Goal: Book appointment/travel/reservation

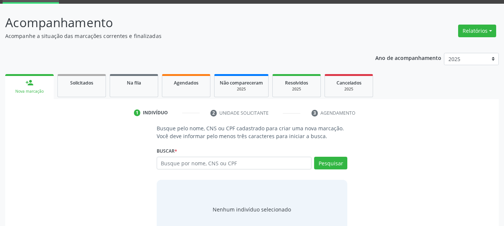
scroll to position [37, 0]
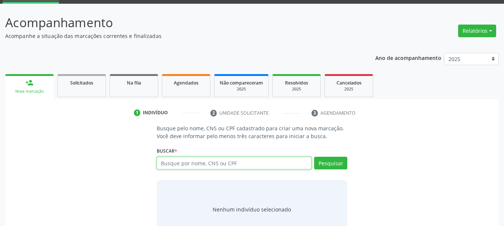
click at [235, 159] on input "text" at bounding box center [234, 163] width 155 height 13
type input "701402664672230"
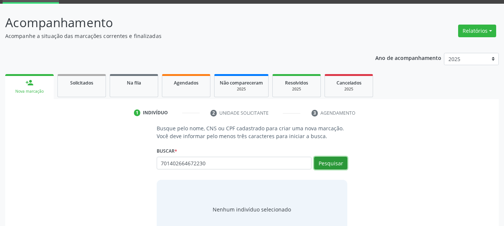
click at [334, 167] on button "Pesquisar" at bounding box center [330, 163] width 33 height 13
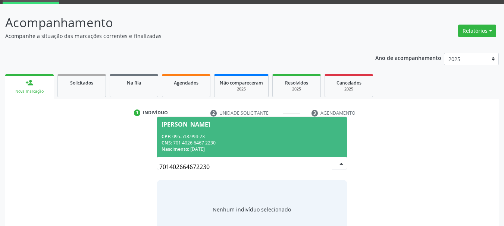
click at [230, 133] on span "Larissa Pereira Gaia CPF: 095.518.994-23 CNS: 701 4026 6467 2230 Nascimento: 03…" at bounding box center [252, 137] width 190 height 40
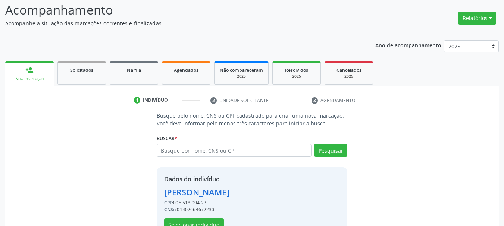
scroll to position [73, 0]
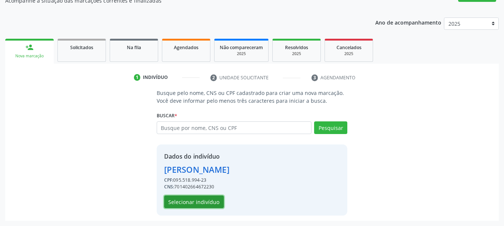
click at [195, 206] on button "Selecionar indivíduo" at bounding box center [194, 202] width 60 height 13
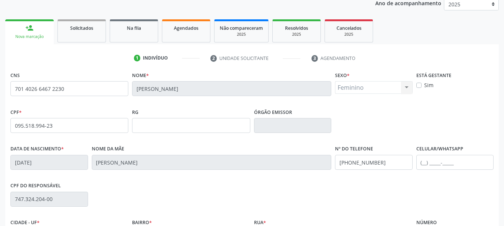
scroll to position [147, 0]
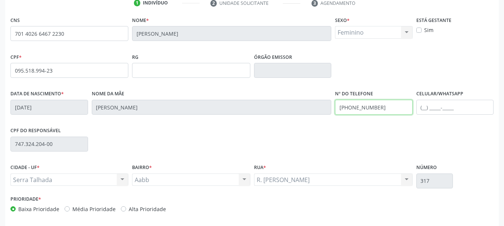
click at [289, 111] on div "Data de nascimento * 03/05/2000 Nome da mãe Juscilene Pereira Alves Gaia Nº do …" at bounding box center [252, 106] width 487 height 37
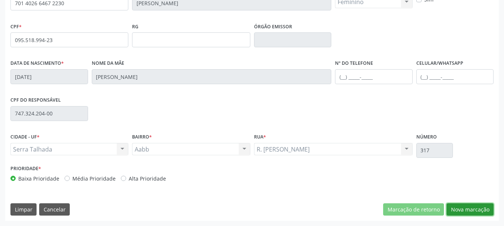
drag, startPoint x: 472, startPoint y: 209, endPoint x: 410, endPoint y: 200, distance: 63.2
click at [472, 209] on button "Nova marcação" at bounding box center [469, 210] width 47 height 13
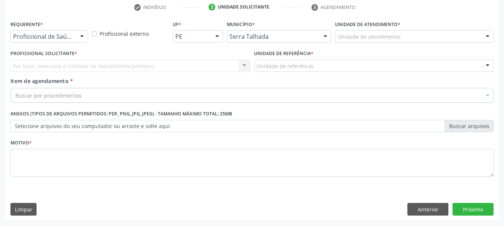
scroll to position [143, 0]
drag, startPoint x: 66, startPoint y: 33, endPoint x: 60, endPoint y: 41, distance: 10.4
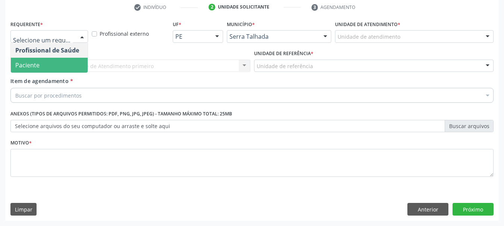
click at [45, 64] on span "Paciente" at bounding box center [49, 65] width 77 height 15
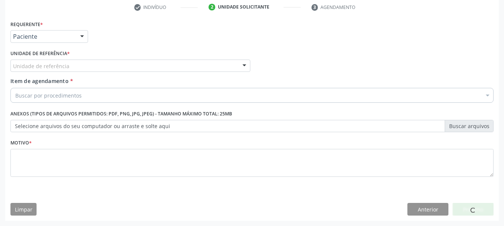
click at [38, 59] on label "Unidade de referência *" at bounding box center [39, 54] width 59 height 12
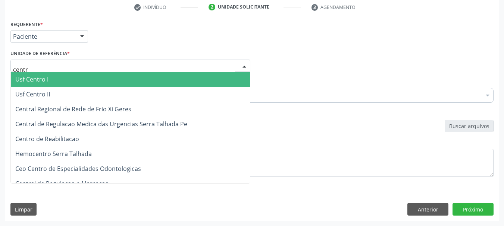
type input "centro"
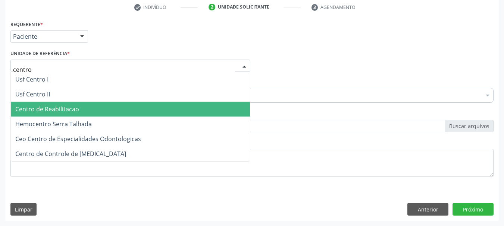
click at [64, 108] on span "Centro de Reabilitacao" at bounding box center [47, 109] width 64 height 8
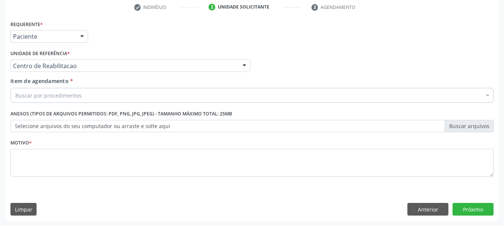
click at [60, 105] on div "Item de agendamento * Buscar por procedimentos Selecionar todos 0304070076 - .Q…" at bounding box center [252, 91] width 487 height 29
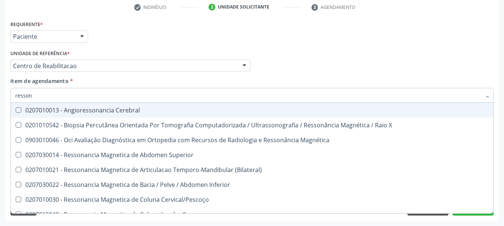
type input "ressona"
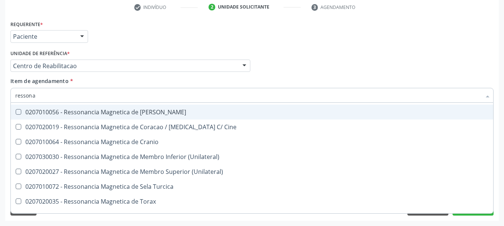
scroll to position [98, 0]
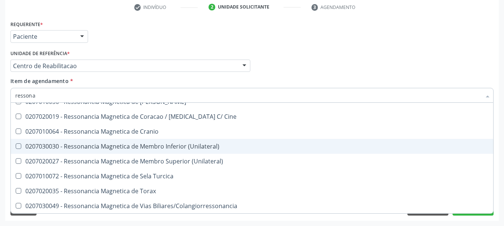
click at [188, 146] on div "0207030030 - Ressonancia Magnetica de Membro Inferior (Unilateral)" at bounding box center [251, 147] width 473 height 6
checkbox \(Unilateral\) "true"
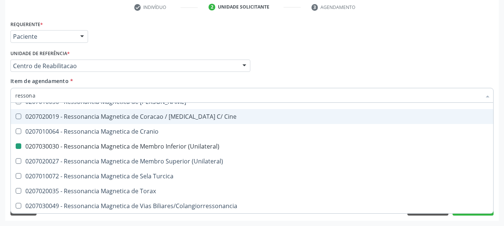
click at [329, 51] on div "Profissional Solicitante Por favor, selecione a Unidade de Atendimento primeiro…" at bounding box center [252, 62] width 487 height 29
checkbox Superior "true"
checkbox \(Unilateral\) "false"
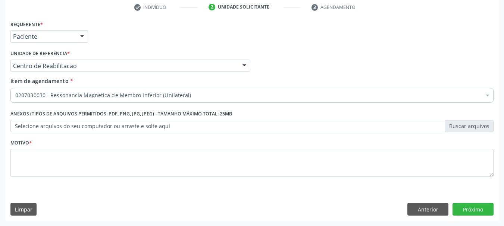
scroll to position [0, 0]
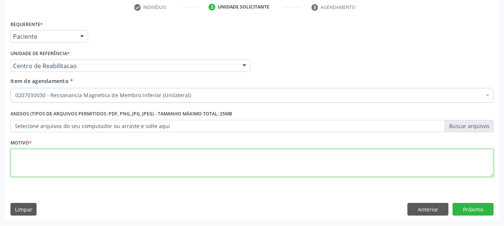
click at [122, 165] on textarea at bounding box center [251, 163] width 483 height 28
type textarea "..."
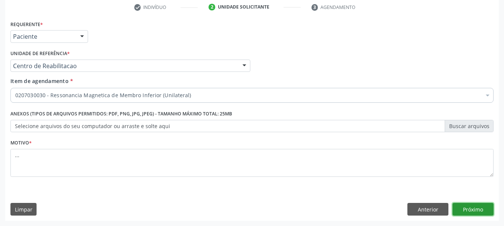
click at [486, 211] on button "Próximo" at bounding box center [472, 209] width 41 height 13
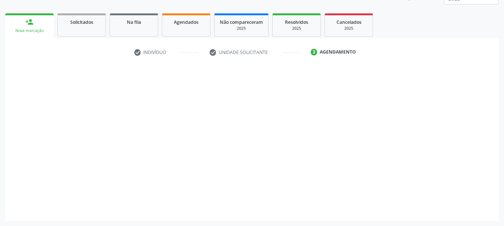
scroll to position [98, 0]
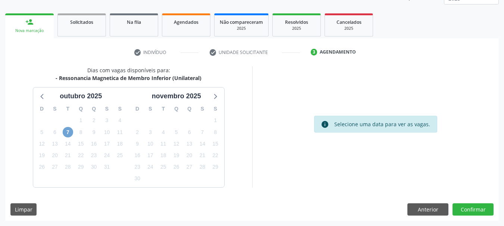
click at [65, 134] on span "7" at bounding box center [68, 132] width 10 height 10
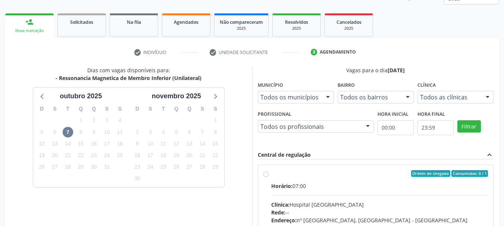
click at [271, 175] on label "Ordem de chegada Consumidos: 0 / 1 Horário: 07:00 Clínica: Hospital Santa Marta…" at bounding box center [379, 227] width 217 height 114
click at [265, 175] on input "Ordem de chegada Consumidos: 0 / 1 Horário: 07:00 Clínica: Hospital Santa Marta…" at bounding box center [265, 173] width 5 height 7
radio input "true"
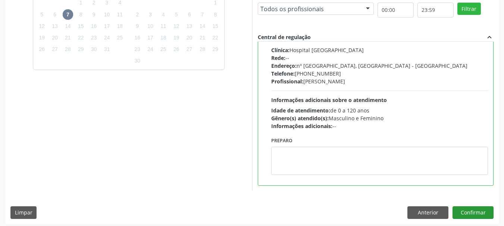
scroll to position [219, 0]
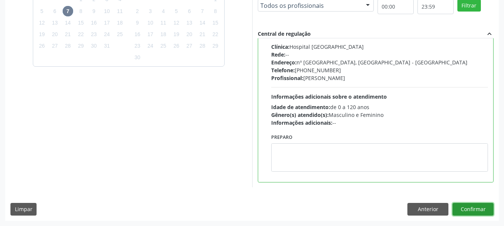
click at [479, 210] on button "Confirmar" at bounding box center [472, 209] width 41 height 13
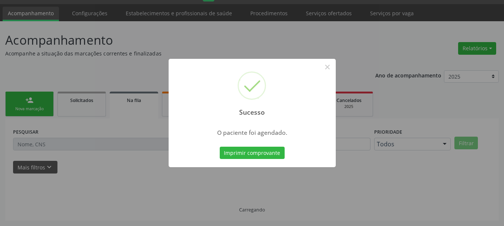
scroll to position [20, 0]
click at [267, 158] on button "Imprimir comprovante" at bounding box center [252, 153] width 65 height 13
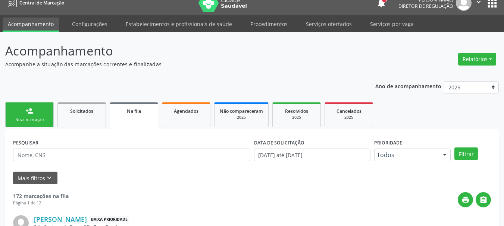
scroll to position [0, 0]
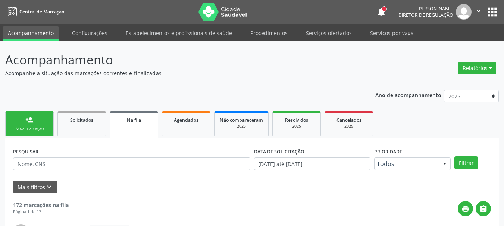
click at [488, 13] on button "apps" at bounding box center [491, 12] width 13 height 13
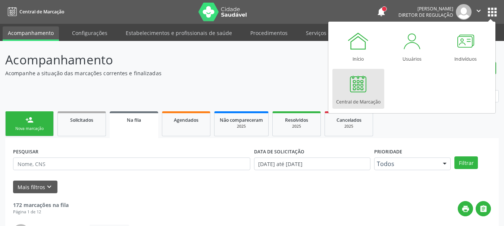
click at [354, 83] on div at bounding box center [358, 84] width 22 height 22
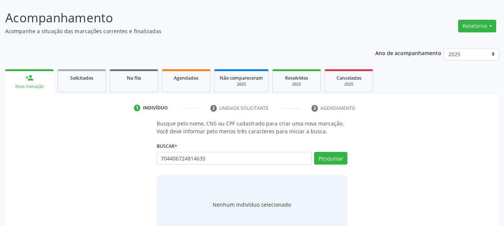
scroll to position [61, 0]
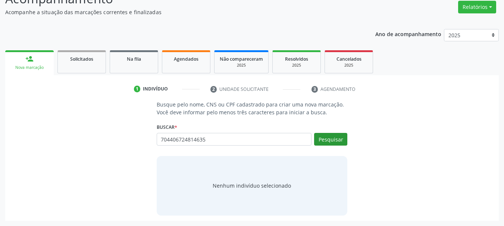
type input "704406724814635"
click at [343, 137] on button "Pesquisar" at bounding box center [330, 139] width 33 height 13
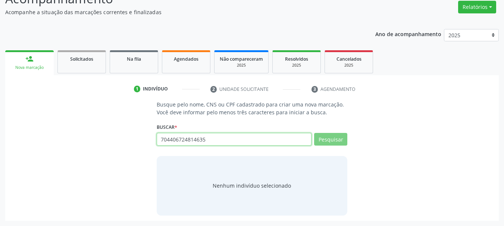
drag, startPoint x: 221, startPoint y: 134, endPoint x: 107, endPoint y: 138, distance: 114.1
click at [107, 138] on div "Busque pelo nome, CNS ou CPF cadastrado para criar uma nova marcação. Você deve…" at bounding box center [251, 158] width 483 height 115
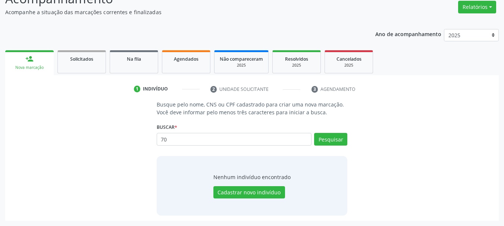
type input "7"
type input "helenice beserra da silva lima"
click at [327, 136] on button "Pesquisar" at bounding box center [330, 139] width 33 height 13
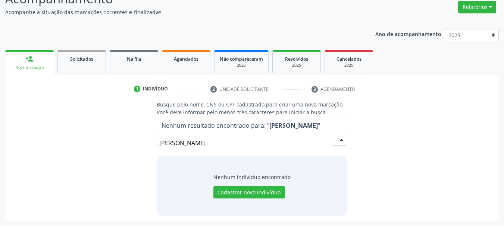
drag, startPoint x: 276, startPoint y: 147, endPoint x: 160, endPoint y: 146, distance: 115.9
click at [160, 146] on input "helenice beserra da silva lima" at bounding box center [245, 143] width 173 height 15
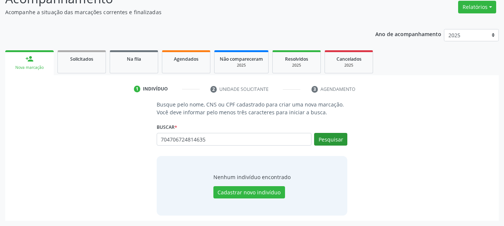
type input "704706724814635"
click at [327, 142] on button "Pesquisar" at bounding box center [330, 139] width 33 height 13
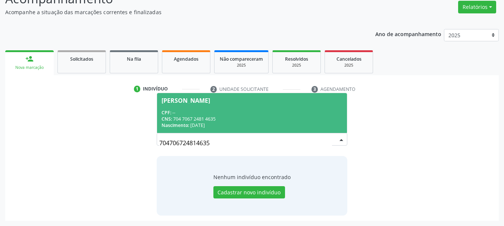
drag, startPoint x: 230, startPoint y: 129, endPoint x: 234, endPoint y: 128, distance: 4.1
click at [230, 128] on div "Nascimento: 06/12/1957" at bounding box center [251, 125] width 181 height 6
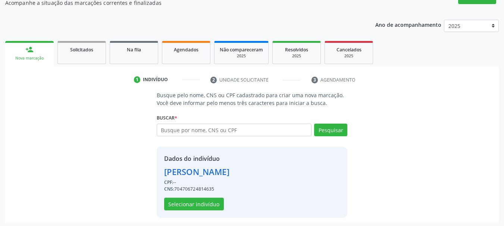
scroll to position [73, 0]
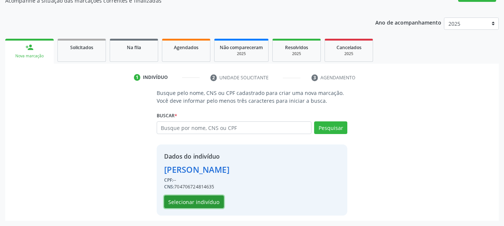
click at [193, 202] on button "Selecionar indivíduo" at bounding box center [194, 202] width 60 height 13
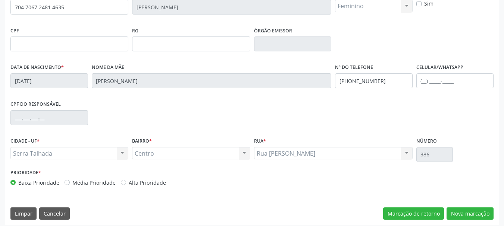
scroll to position [178, 0]
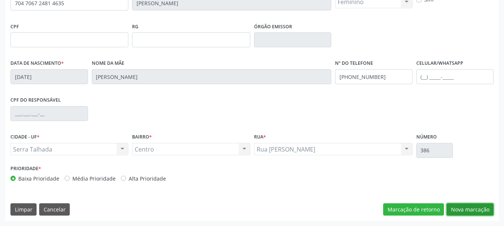
click at [468, 213] on button "Nova marcação" at bounding box center [469, 210] width 47 height 13
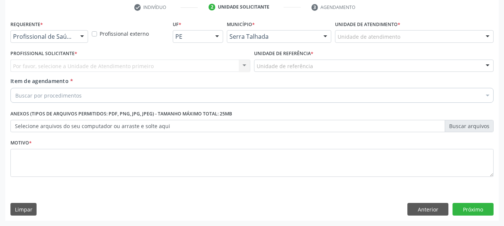
scroll to position [143, 0]
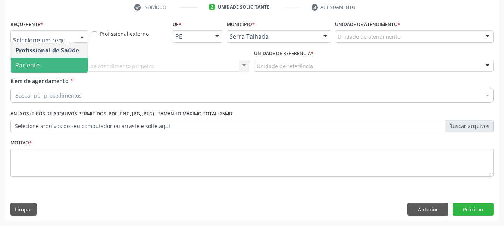
drag, startPoint x: 49, startPoint y: 62, endPoint x: 46, endPoint y: 67, distance: 5.8
click at [48, 63] on span "Paciente" at bounding box center [49, 65] width 77 height 15
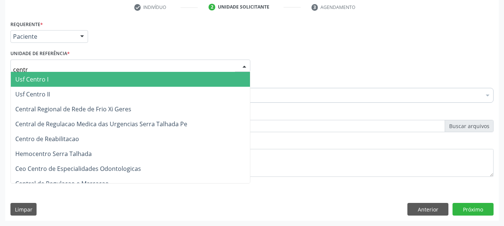
type input "centro"
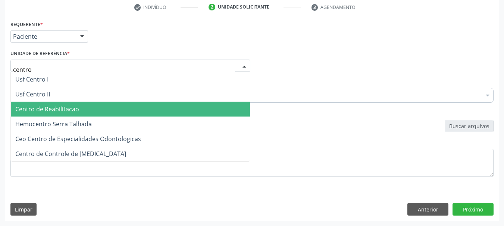
click at [32, 111] on span "Centro de Reabilitacao" at bounding box center [47, 109] width 64 height 8
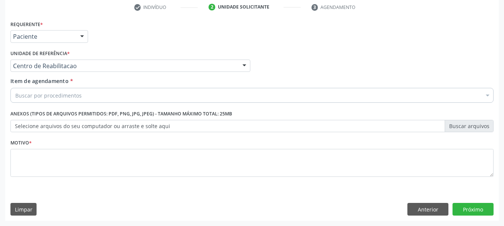
click at [44, 101] on div "Buscar por procedimentos" at bounding box center [251, 95] width 483 height 15
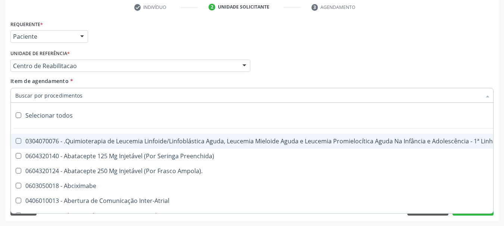
click at [45, 99] on input "Item de agendamento *" at bounding box center [248, 95] width 466 height 15
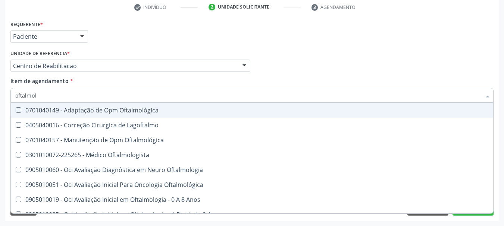
type input "oftalmolo"
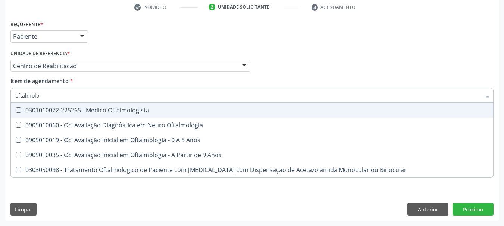
click at [61, 113] on div "0301010072-225265 - Médico Oftalmologista" at bounding box center [251, 110] width 473 height 6
checkbox Oftalmologista "true"
click at [258, 53] on div "Profissional Solicitante Por favor, selecione a Unidade de Atendimento primeiro…" at bounding box center [252, 62] width 487 height 29
checkbox Oftalmologia "true"
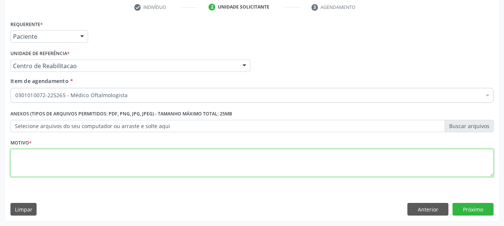
click at [41, 169] on textarea at bounding box center [251, 163] width 483 height 28
type textarea "..."
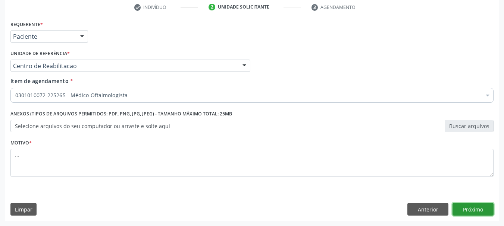
click at [474, 208] on button "Próximo" at bounding box center [472, 209] width 41 height 13
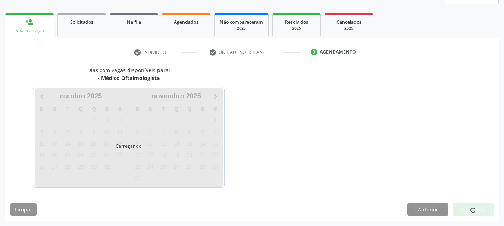
scroll to position [98, 0]
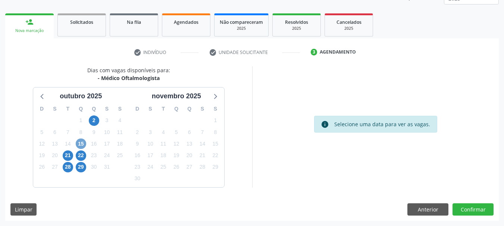
drag, startPoint x: 79, startPoint y: 147, endPoint x: 84, endPoint y: 148, distance: 5.3
click at [78, 147] on span "15" at bounding box center [81, 144] width 10 height 10
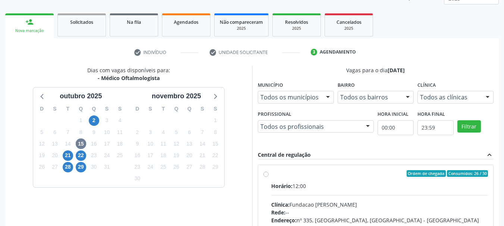
click at [271, 174] on label "Ordem de chegada Consumidos: 26 / 30 Horário: 12:00 Clínica: Fundacao Altino Ve…" at bounding box center [379, 227] width 217 height 114
click at [264, 174] on input "Ordem de chegada Consumidos: 26 / 30 Horário: 12:00 Clínica: Fundacao Altino Ve…" at bounding box center [265, 173] width 5 height 7
radio input "true"
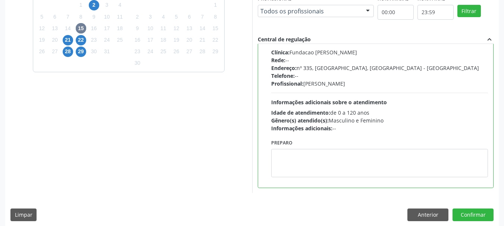
scroll to position [219, 0]
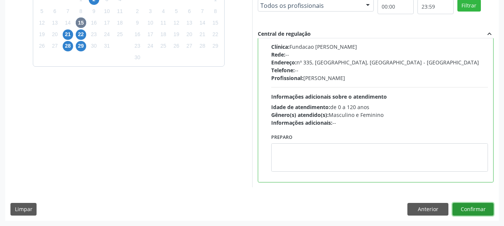
click at [480, 211] on button "Confirmar" at bounding box center [472, 209] width 41 height 13
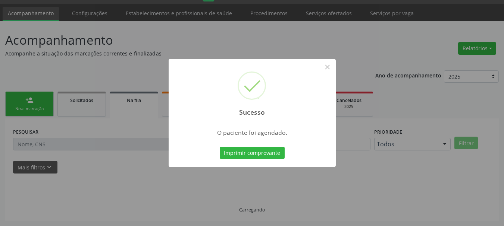
scroll to position [20, 0]
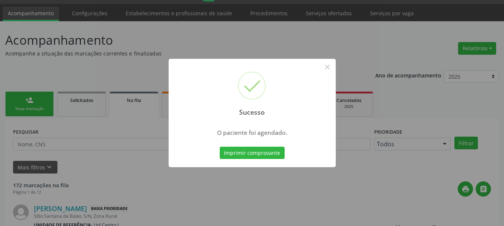
drag, startPoint x: 239, startPoint y: 155, endPoint x: 137, endPoint y: 155, distance: 101.4
click at [236, 161] on div "Imprimir comprovante Cancel" at bounding box center [252, 153] width 68 height 16
click at [254, 155] on button "Imprimir comprovante" at bounding box center [252, 153] width 65 height 13
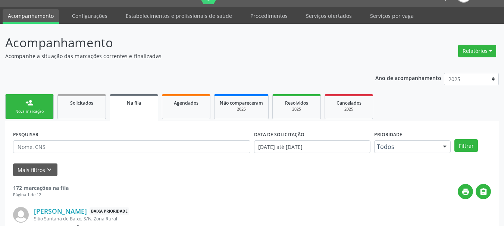
scroll to position [0, 0]
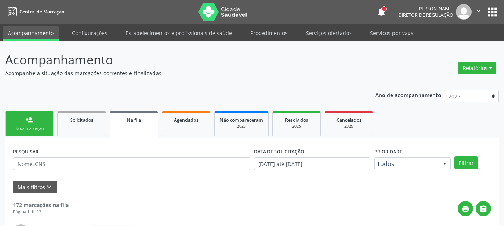
click at [476, 10] on icon "" at bounding box center [478, 11] width 8 height 8
click at [430, 59] on header "Acompanhamento Acompanhe a situação das marcações correntes e finalizadas Relat…" at bounding box center [251, 64] width 493 height 26
